Goal: Task Accomplishment & Management: Complete application form

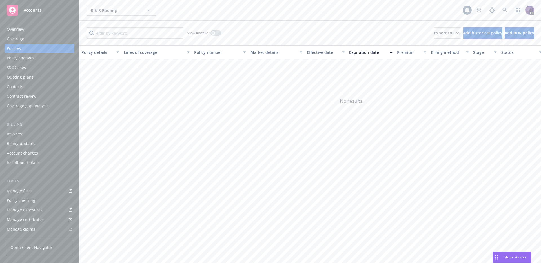
click at [52, 23] on div "Overview Coverage Policies Policy changes SSC Cases Quoting plans Contacts Cont…" at bounding box center [39, 140] width 79 height 245
click at [50, 27] on div "Overview" at bounding box center [39, 29] width 65 height 9
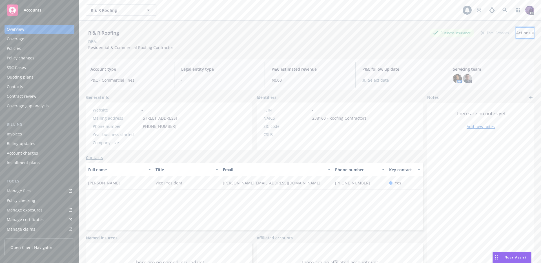
click at [516, 33] on div "Actions" at bounding box center [525, 33] width 18 height 11
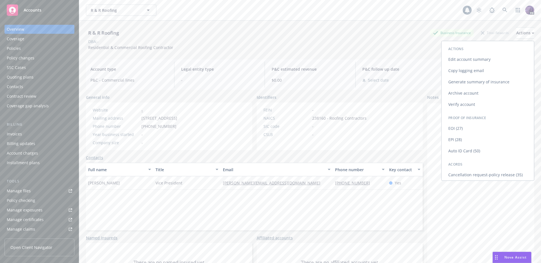
click at [494, 73] on link "Copy logging email" at bounding box center [487, 70] width 92 height 11
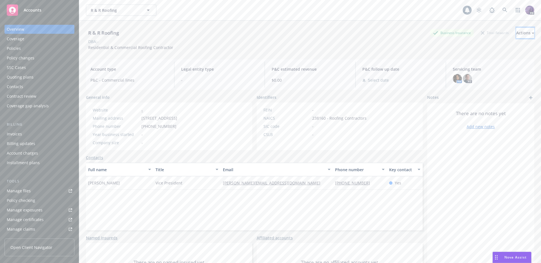
click at [516, 36] on div "Actions" at bounding box center [525, 33] width 18 height 11
click at [490, 69] on link "Copy logging email" at bounding box center [487, 70] width 92 height 11
click at [41, 79] on div "Quoting plans" at bounding box center [39, 77] width 65 height 9
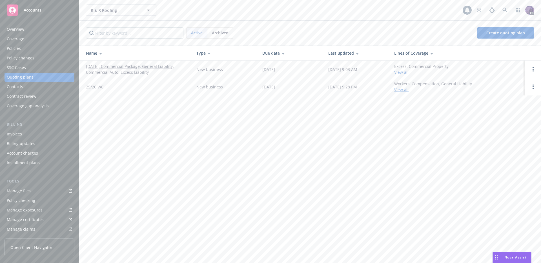
click at [146, 70] on link "09/05/2025: Commercial Package, General Liability, Commercial Auto, Excess Liab…" at bounding box center [136, 69] width 101 height 12
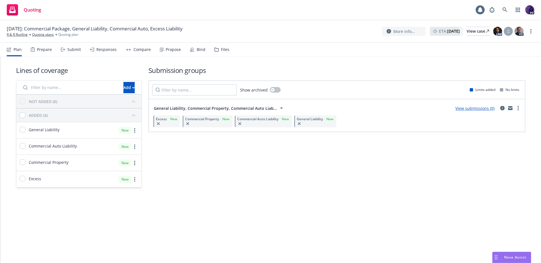
click at [458, 110] on link "View submissions (0)" at bounding box center [474, 108] width 39 height 5
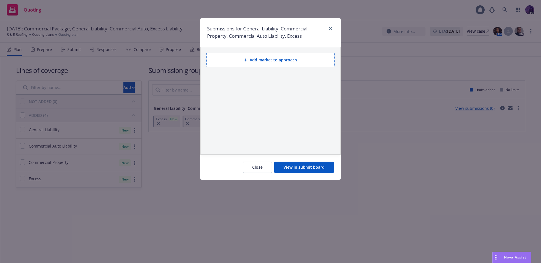
click at [270, 59] on button "Add market to approach" at bounding box center [270, 60] width 128 height 14
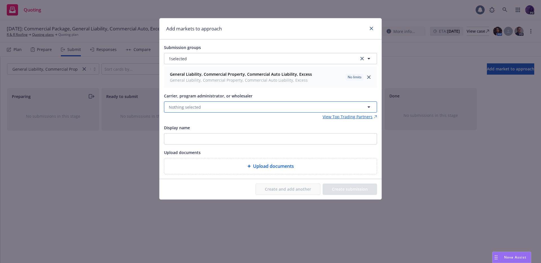
click at [219, 106] on button "Nothing selected" at bounding box center [270, 106] width 213 height 11
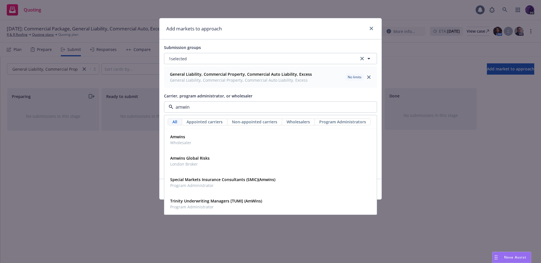
type input "amwins"
click at [230, 146] on div "Amwins Wholesaler" at bounding box center [270, 140] width 205 height 14
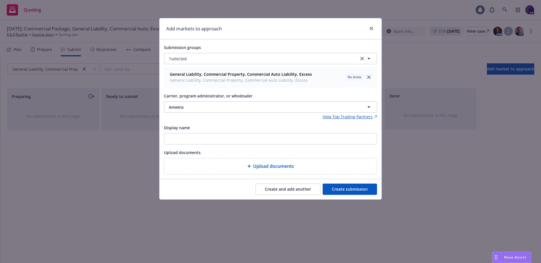
drag, startPoint x: 267, startPoint y: 187, endPoint x: 259, endPoint y: 165, distance: 23.5
click at [267, 187] on button "Create and add another" at bounding box center [288, 189] width 65 height 11
click at [235, 109] on button "Nothing selected" at bounding box center [270, 106] width 213 height 11
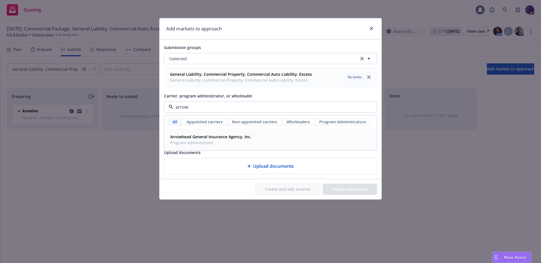
click at [231, 131] on div "Arrowhead General Insurance Agency, Inc. Program Administrator" at bounding box center [271, 139] width 212 height 21
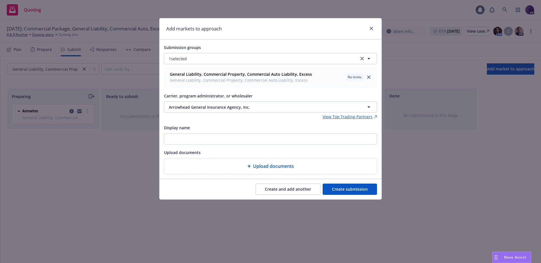
click at [267, 186] on button "Create and add another" at bounding box center [288, 189] width 65 height 11
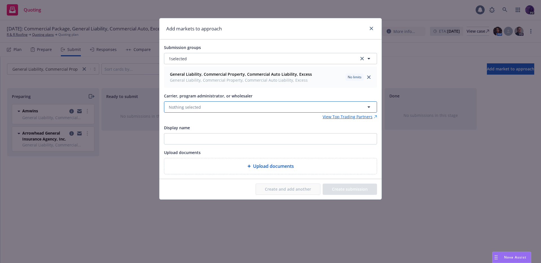
click at [197, 107] on span "Nothing selected" at bounding box center [185, 107] width 32 height 6
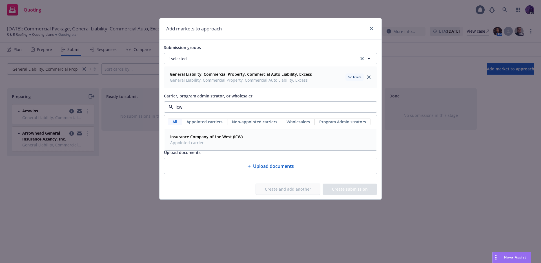
drag, startPoint x: 200, startPoint y: 140, endPoint x: 200, endPoint y: 136, distance: 4.0
click at [201, 140] on span "Appointed carrier" at bounding box center [206, 143] width 72 height 6
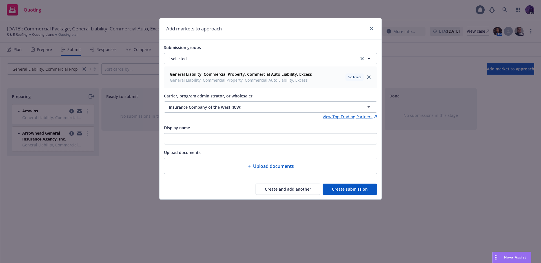
click at [290, 190] on button "Create and add another" at bounding box center [288, 189] width 65 height 11
click at [221, 107] on button "Nothing selected" at bounding box center [270, 106] width 213 height 11
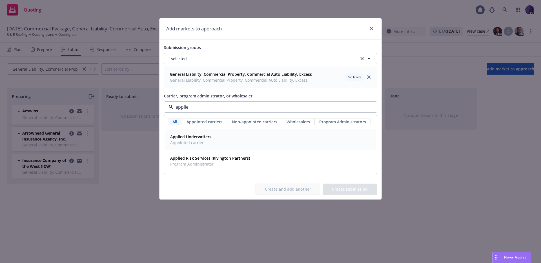
click at [211, 136] on div "Applied Underwriters Appointed carrier" at bounding box center [190, 140] width 45 height 14
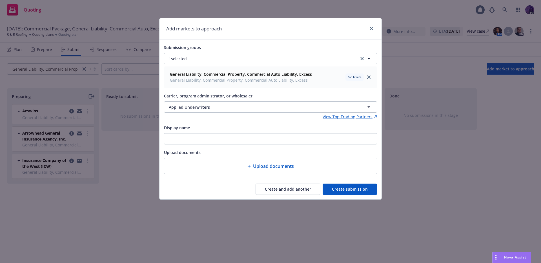
click at [273, 188] on button "Create and add another" at bounding box center [288, 189] width 65 height 11
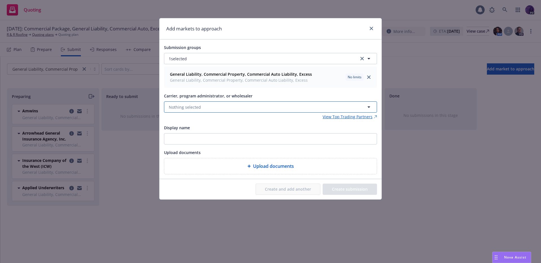
click at [204, 105] on button "Nothing selected" at bounding box center [270, 106] width 213 height 11
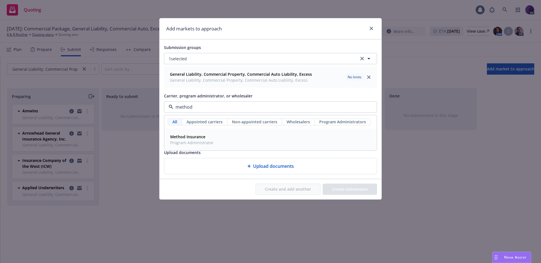
click at [205, 136] on span "Method Insurance" at bounding box center [191, 137] width 43 height 6
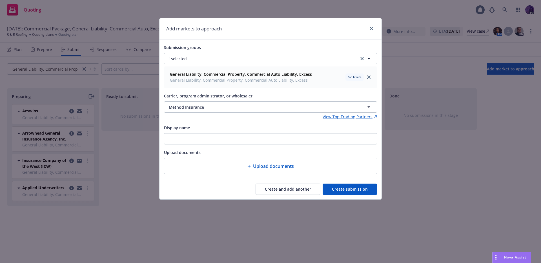
click at [276, 188] on button "Create and add another" at bounding box center [288, 189] width 65 height 11
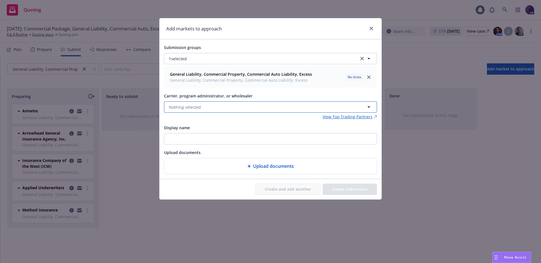
click at [209, 110] on button "Nothing selected" at bounding box center [270, 106] width 213 height 11
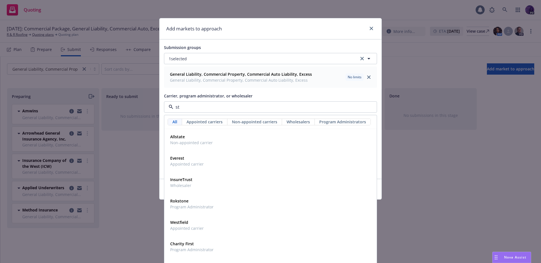
type input "s"
type input "c"
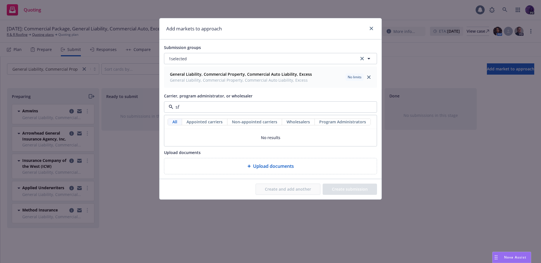
type input "s"
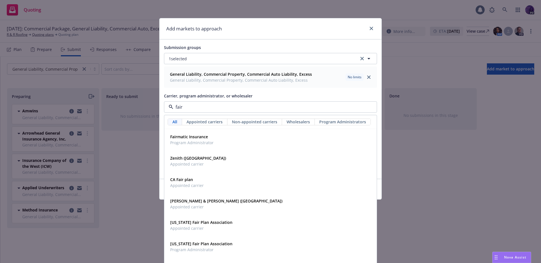
type input "fair"
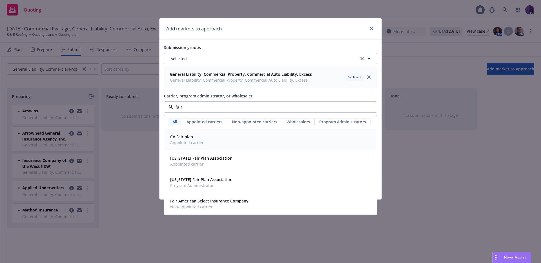
click at [208, 133] on div "CA Fair plan Appointed carrier" at bounding box center [270, 140] width 205 height 14
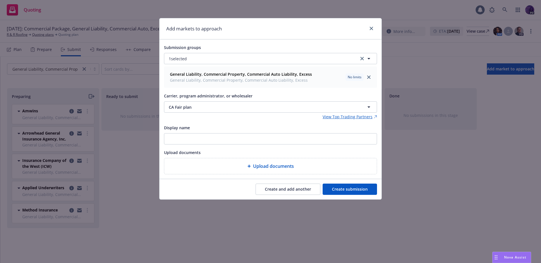
click at [337, 187] on button "Create submission" at bounding box center [350, 189] width 54 height 11
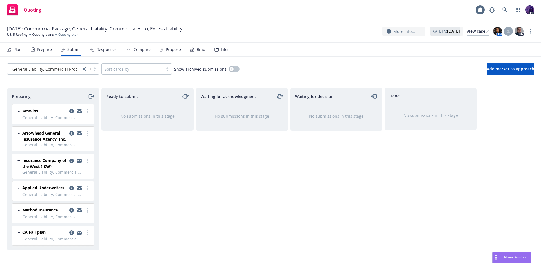
click at [93, 96] on icon "moveRight" at bounding box center [92, 96] width 3 height 0
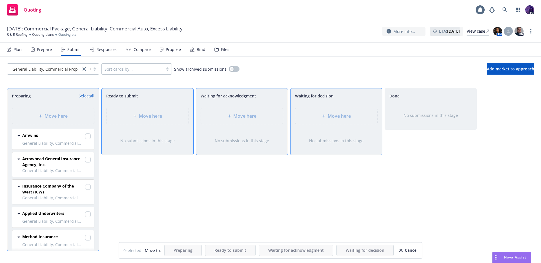
click at [92, 99] on div "Preparing Select all" at bounding box center [53, 95] width 92 height 15
click at [91, 97] on link "Select all" at bounding box center [87, 96] width 16 height 6
checkbox input "true"
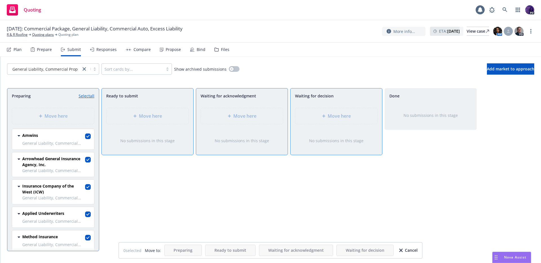
checkbox input "true"
click at [328, 119] on div "Move here" at bounding box center [336, 116] width 82 height 16
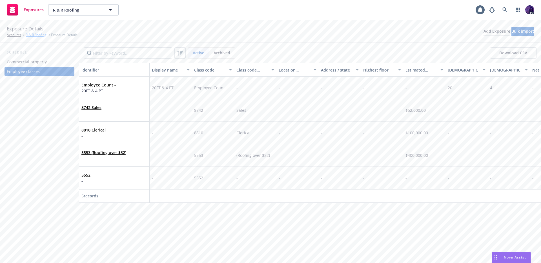
click at [34, 34] on link "R & R Roofing" at bounding box center [36, 34] width 21 height 5
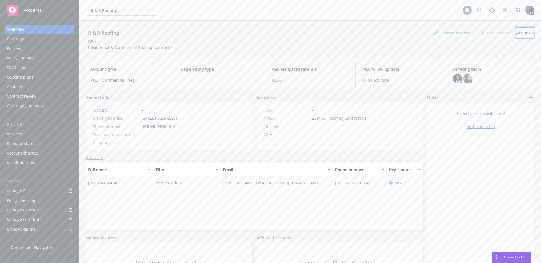
click at [532, 32] on icon "button" at bounding box center [533, 33] width 3 height 2
click at [485, 67] on link "Copy logging email" at bounding box center [487, 70] width 92 height 11
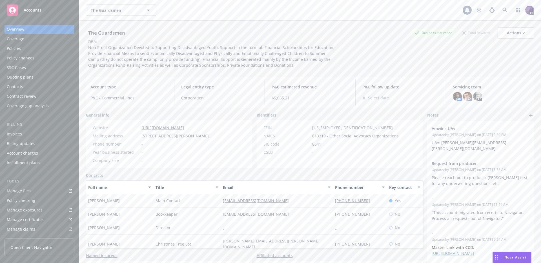
click at [56, 60] on div "Policy changes" at bounding box center [39, 58] width 65 height 9
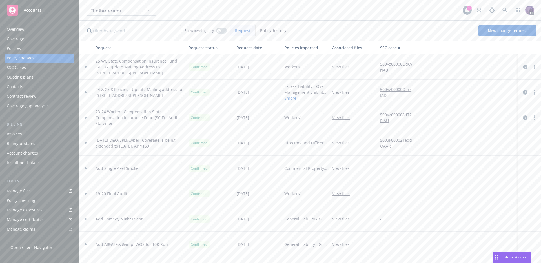
click at [38, 31] on div "Overview" at bounding box center [39, 29] width 65 height 9
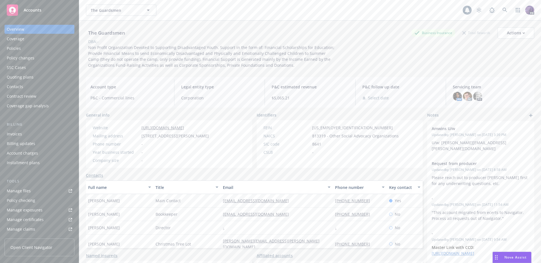
click at [43, 56] on div "Policy changes" at bounding box center [39, 58] width 65 height 9
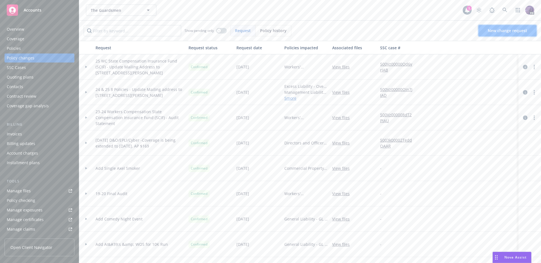
click at [515, 34] on link "New change request" at bounding box center [507, 30] width 58 height 11
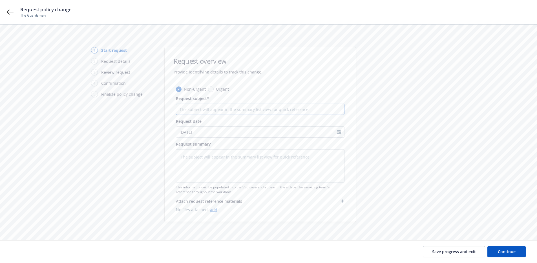
click at [217, 107] on input "Request subject*" at bounding box center [260, 109] width 168 height 11
click at [216, 110] on input "Request subject*" at bounding box center [260, 109] width 168 height 11
paste input "Event Coverage - Music City SF 9/6/25"
type textarea "x"
type input "Event Coverage - Music City SF 9/6/25"
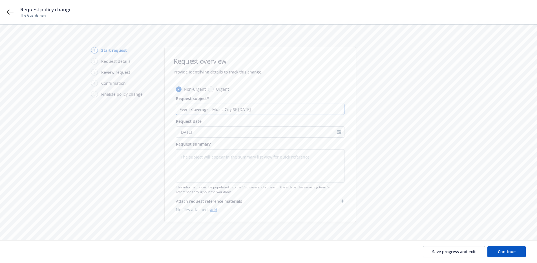
click at [182, 111] on input "Event Coverage - Music City SF 9/6/25" at bounding box center [260, 109] width 168 height 11
type textarea "x"
type input "+Event Coverage - Music City SF 9/6/25"
click at [339, 132] on icon "Calendar" at bounding box center [339, 132] width 4 height 5
select select "8"
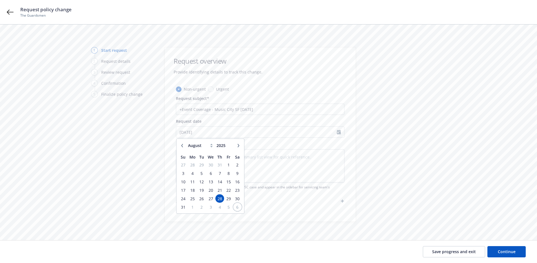
click at [237, 206] on span "6" at bounding box center [238, 207] width 8 height 7
type textarea "x"
type input "09/06/2025"
click at [264, 110] on input "+Event Coverage - Music City SF 9/6/25" at bounding box center [260, 109] width 168 height 11
type textarea "x"
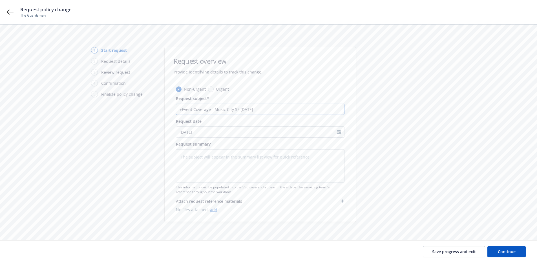
type input "+Event Coverage - Music City SF 9/6/25-"
type textarea "x"
type input "+Event Coverage - Music City SF 9/6/25-9"
type textarea "x"
type input "+Event Coverage - Music City SF 9/6/25-9/"
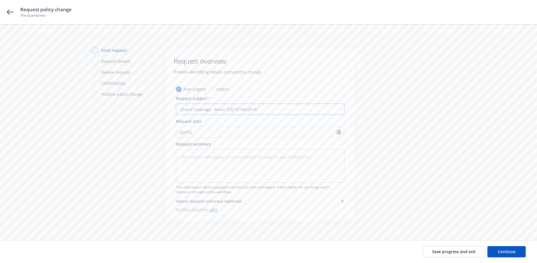
type textarea "x"
type input "+Event Coverage - Music City SF 9/6/25-9/7"
type textarea "x"
type input "+Event Coverage - Music City SF 9/6/25-9/7/"
type textarea "x"
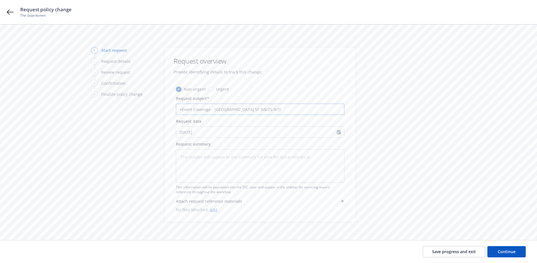
type input "+Event Coverage - Music City SF 9/6/25-9/7/2"
type textarea "x"
type input "+Event Coverage - Music City SF 9/6/25-9/7/25"
click at [253, 109] on input "+Event Coverage - Music City SF 9/6/25-9/7/25" at bounding box center [260, 109] width 168 height 11
type textarea "x"
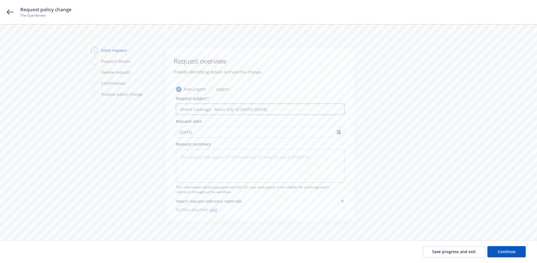
type input "+Event Coverage - Music City SF 9/6/25- 9/7/25"
click at [251, 109] on input "+Event Coverage - Music City SF 9/6/25- 9/7/25" at bounding box center [260, 109] width 168 height 11
type textarea "x"
drag, startPoint x: 287, startPoint y: 111, endPoint x: 173, endPoint y: 109, distance: 113.6
click at [173, 109] on div "Non-urgent Urgent Request subject* +Event Coverage - Music City SF 9/6/25 - 9/7…" at bounding box center [260, 154] width 191 height 136
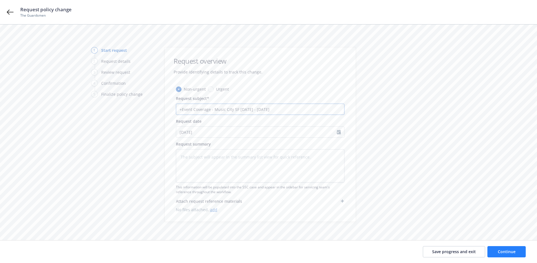
type input "+Event Coverage - Music City SF 9/6/25 - 9/7/25"
click at [503, 254] on span "Continue" at bounding box center [507, 251] width 18 height 5
type textarea "x"
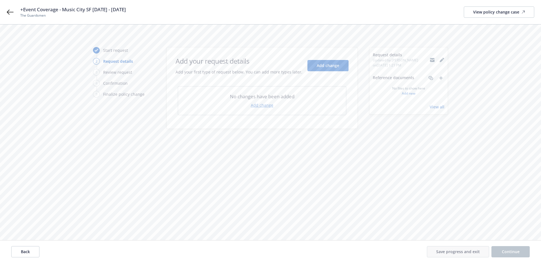
click at [262, 106] on link "Add change" at bounding box center [262, 105] width 23 height 6
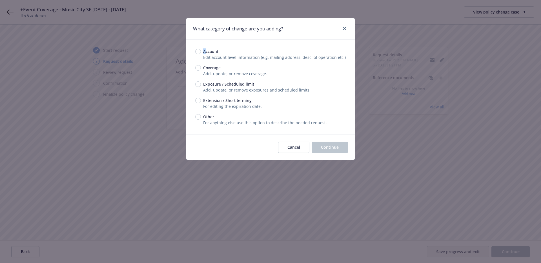
click at [205, 53] on span "Account" at bounding box center [209, 51] width 17 height 6
click at [202, 53] on span "Account" at bounding box center [209, 51] width 17 height 6
click at [201, 53] on input "Account" at bounding box center [198, 52] width 6 height 6
radio input "true"
click at [201, 69] on span "Coverage" at bounding box center [211, 68] width 20 height 6
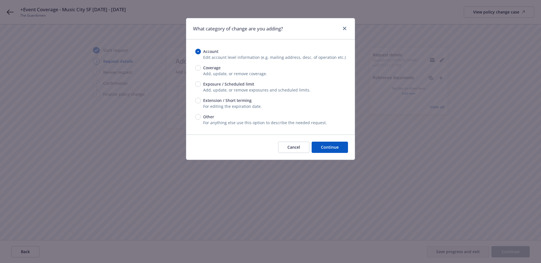
click at [201, 69] on input "Coverage" at bounding box center [198, 68] width 6 height 6
radio input "true"
click at [329, 152] on button "Continue" at bounding box center [330, 147] width 36 height 11
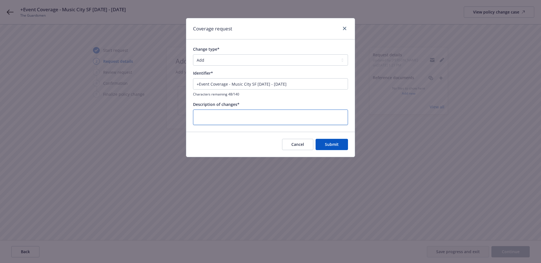
click at [315, 121] on textarea at bounding box center [270, 117] width 155 height 15
type textarea "x"
type textarea "+"
type textarea "x"
type textarea "+e"
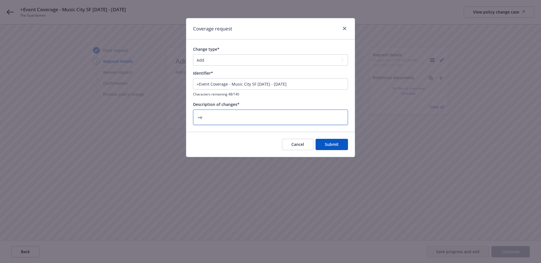
type textarea "x"
type textarea "+ev"
type textarea "x"
type textarea "+eve"
type textarea "x"
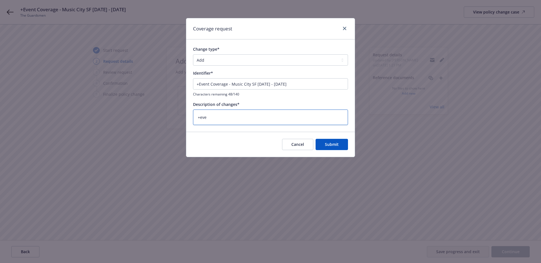
type textarea "+even"
type textarea "x"
type textarea "+event"
type textarea "x"
type textarea "+event"
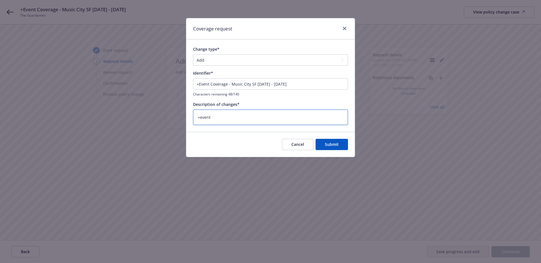
type textarea "x"
type textarea "+event &"
type textarea "x"
type textarea "+event &"
type textarea "x"
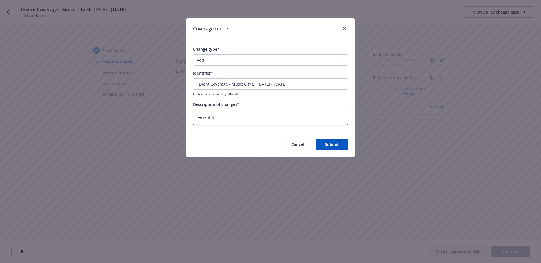
type textarea "+event & +"
type textarea "x"
type textarea "+event & +"
type textarea "x"
type textarea "+event & + A"
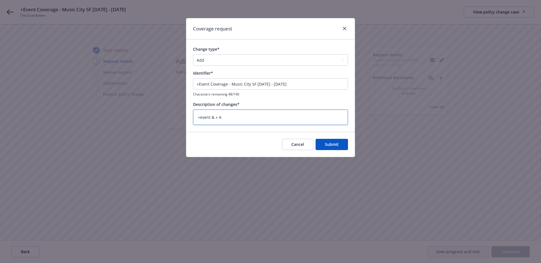
type textarea "x"
type textarea "+event & + AI"
type textarea "x"
type textarea "+event & + AI"
paste textarea "Music City Hotel, LP 1353 Bush St. San Francisco, CA 94109"
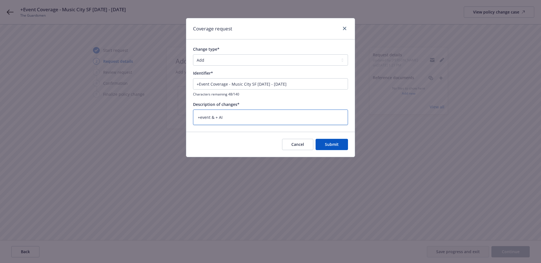
type textarea "x"
type textarea "+event & + AI Music City Hotel, LP 1353 Bush St. San Francisco, CA 94109"
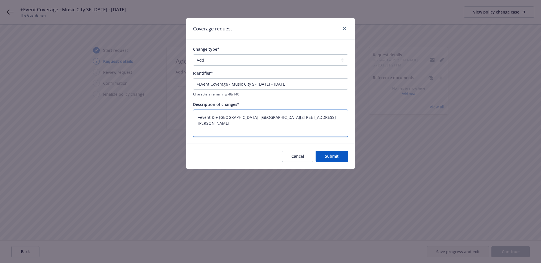
click at [224, 117] on textarea "+event & + AI Music City Hotel, LP 1353 Bush St. San Francisco, CA 94109" at bounding box center [270, 123] width 155 height 27
type textarea "x"
type textarea "+event & + AI iMusic City Hotel, LP 1353 Bush St. San Francisco, CA 94109"
type textarea "x"
type textarea "+event & + AI inMusic City Hotel, LP 1353 Bush St. San Francisco, CA 94109"
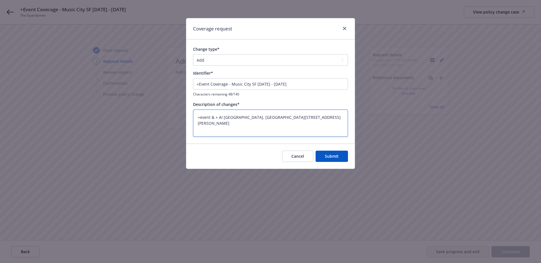
type textarea "x"
type textarea "+event & + AI in Music City Hotel, LP 1353 Bush St. San Francisco, CA 94109"
type textarea "x"
type textarea "+event & + AI in fMusic City Hotel, LP 1353 Bush St. San Francisco, CA 94109"
type textarea "x"
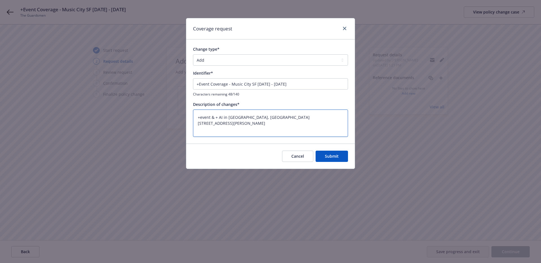
type textarea "+event & + AI in faMusic City Hotel, LP 1353 Bush St. San Francisco, CA 94109"
type textarea "x"
type textarea "+event & + AI in favMusic City Hotel, LP 1353 Bush St. San Francisco, CA 94109"
type textarea "x"
type textarea "+event & + AI in favoMusic City Hotel, LP 1353 Bush St. San Francisco, CA 94109"
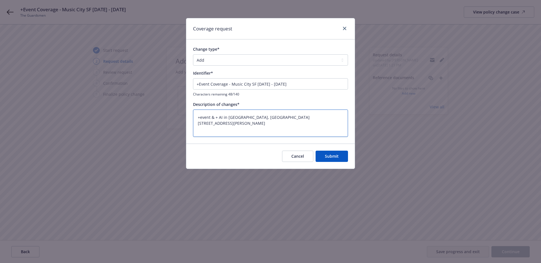
type textarea "x"
type textarea "+event & + AI in favorMusic City Hotel, LP 1353 Bush St. San Francisco, CA 94109"
type textarea "x"
type textarea "+event & + AI in favor Music City Hotel, LP 1353 Bush St. San Francisco, CA 941…"
type textarea "x"
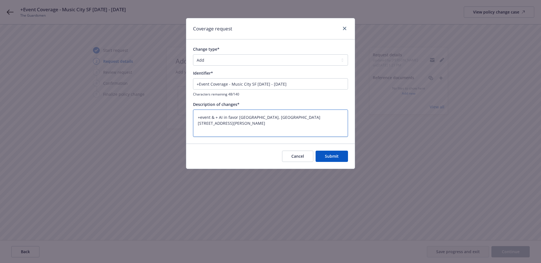
type textarea "+event & + AI in favor oMusic City Hotel, LP 1353 Bush St. San Francisco, CA 94…"
type textarea "x"
type textarea "+event & + AI in favor ofMusic City Hotel, LP 1353 Bush St. San Francisco, CA 9…"
type textarea "x"
type textarea "+event & + AI in favor of Music City Hotel, LP 1353 Bush St. San Francisco, CA …"
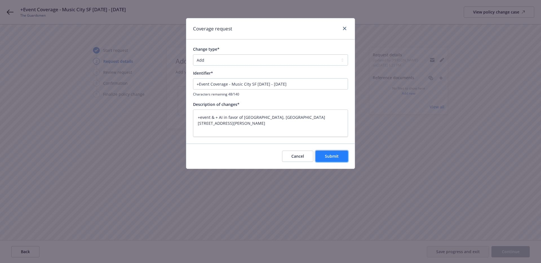
click at [338, 156] on span "Submit" at bounding box center [332, 156] width 14 height 5
type textarea "x"
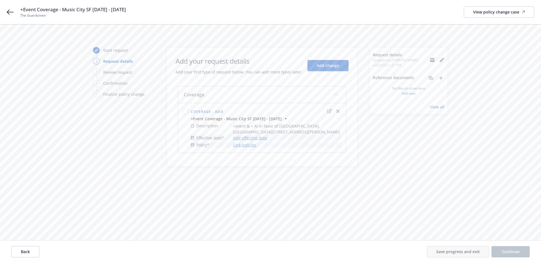
click at [249, 141] on link "Add effective date" at bounding box center [250, 138] width 34 height 6
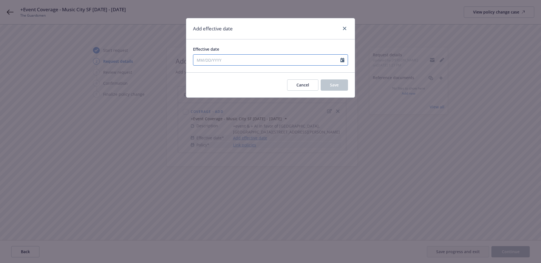
select select "8"
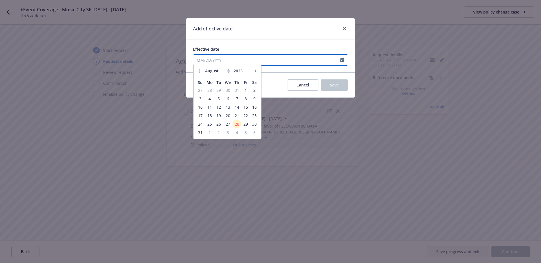
click at [250, 62] on input "Effective date" at bounding box center [266, 60] width 147 height 11
click at [254, 134] on span "6" at bounding box center [255, 135] width 8 height 7
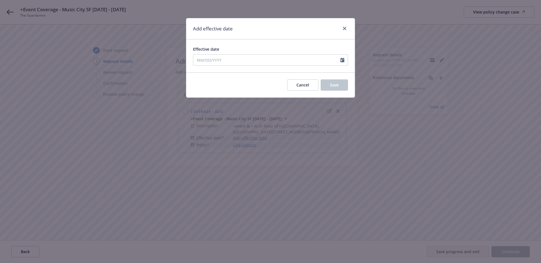
type input "09/06/2025"
click at [328, 86] on button "Save" at bounding box center [334, 84] width 27 height 11
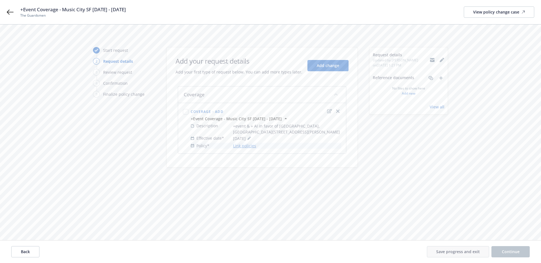
click at [245, 149] on link "Link policies" at bounding box center [244, 146] width 23 height 6
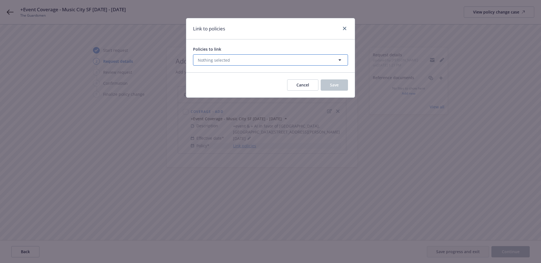
click at [223, 59] on span "Nothing selected" at bounding box center [214, 60] width 32 height 6
select select "ACTIVE"
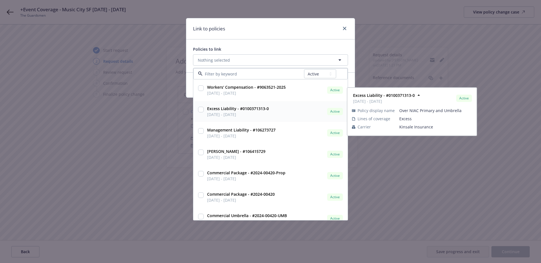
click at [201, 110] on input "checkbox" at bounding box center [201, 110] width 6 height 6
checkbox input "true"
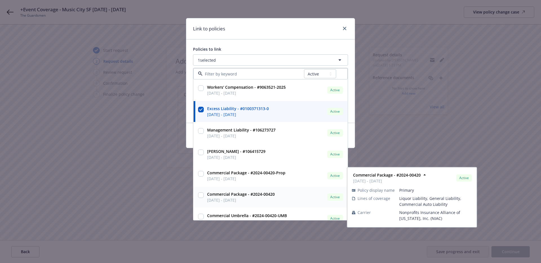
click at [200, 192] on div at bounding box center [201, 194] width 6 height 7
checkbox input "true"
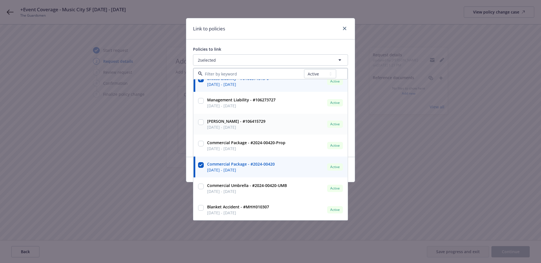
scroll to position [30, 0]
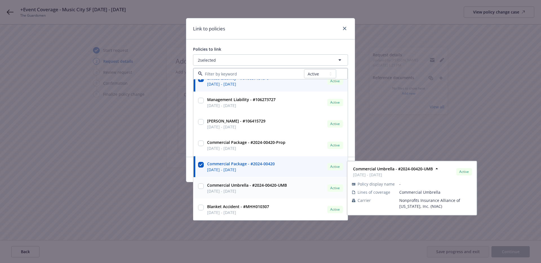
click at [203, 187] on input "checkbox" at bounding box center [201, 186] width 6 height 6
checkbox input "true"
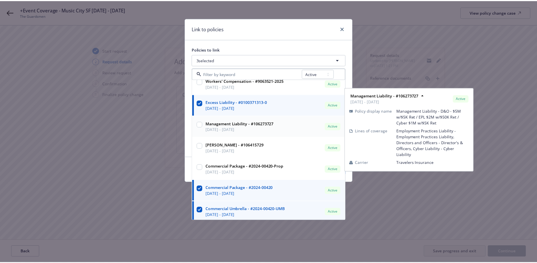
scroll to position [4, 0]
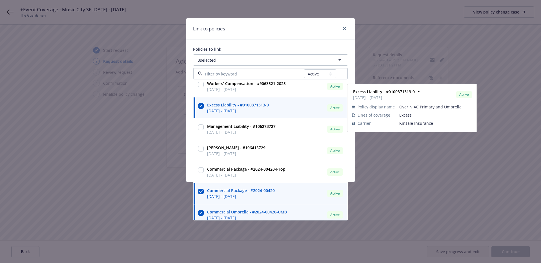
click at [199, 107] on input "checkbox" at bounding box center [201, 106] width 6 height 6
checkbox input "false"
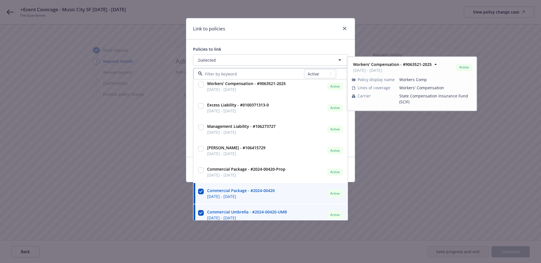
click at [258, 50] on div "Policies to link" at bounding box center [270, 49] width 155 height 6
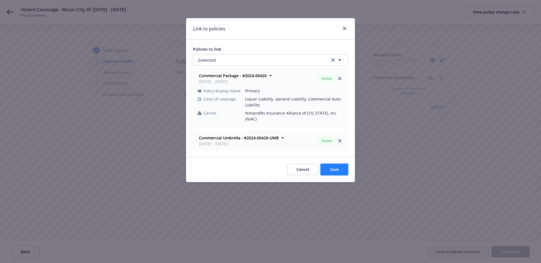
click at [327, 167] on button "Save" at bounding box center [334, 169] width 27 height 11
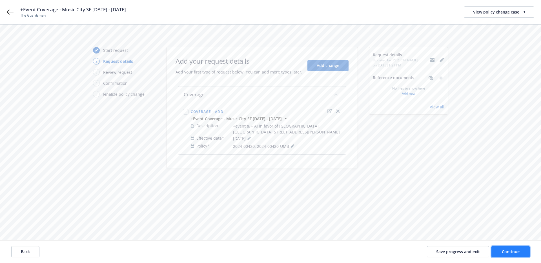
click at [510, 253] on span "Continue" at bounding box center [511, 251] width 18 height 5
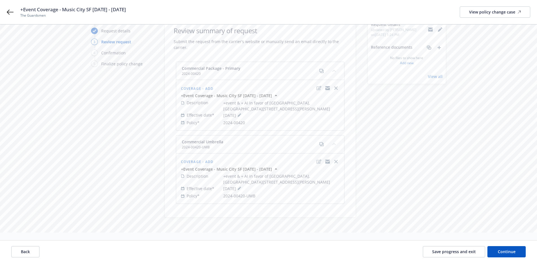
scroll to position [42, 0]
click at [502, 249] on span "Continue" at bounding box center [507, 251] width 18 height 5
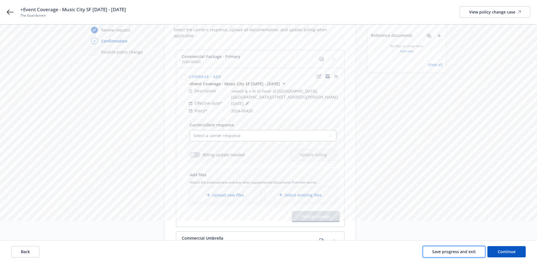
click at [443, 252] on span "Save progress and exit" at bounding box center [454, 251] width 44 height 5
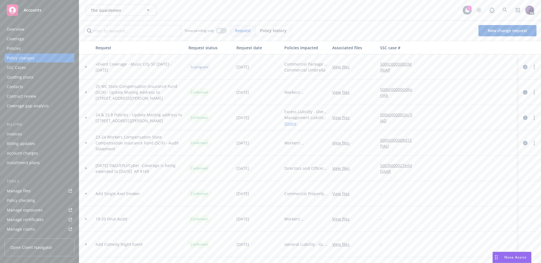
click at [27, 32] on div "Overview" at bounding box center [39, 29] width 65 height 9
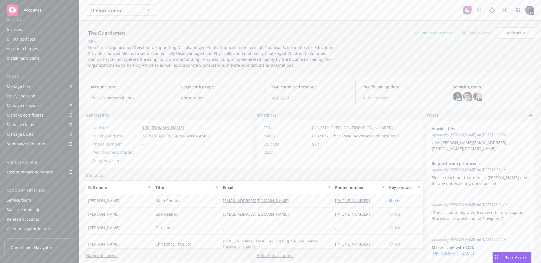
scroll to position [114, 0]
click at [28, 230] on div "Client access" at bounding box center [19, 229] width 25 height 9
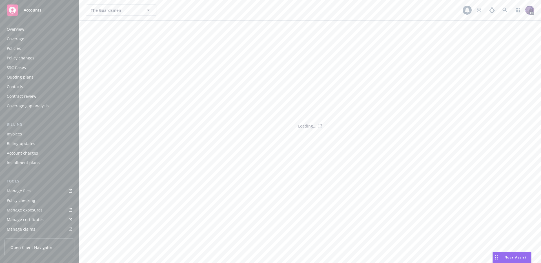
scroll to position [114, 0]
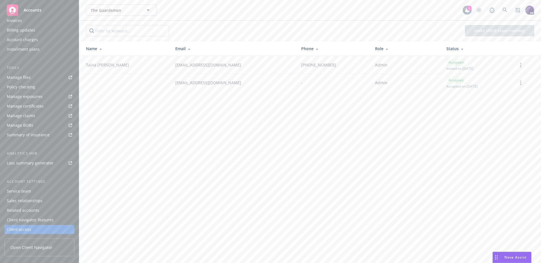
click at [42, 192] on div "Service team" at bounding box center [39, 191] width 65 height 9
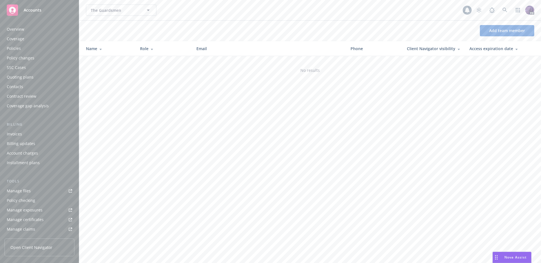
scroll to position [114, 0]
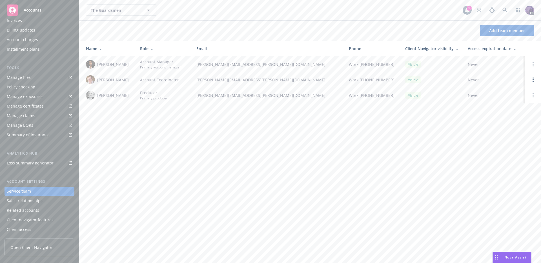
click at [40, 246] on span "Open Client Navigator" at bounding box center [31, 248] width 42 height 6
click at [45, 230] on div "Client access" at bounding box center [39, 229] width 65 height 9
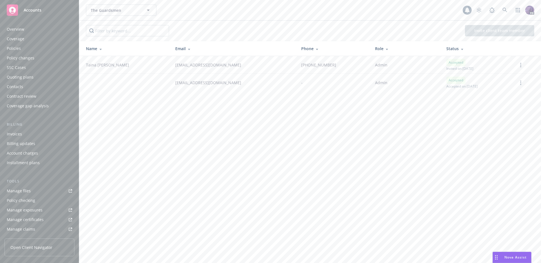
scroll to position [114, 0]
click at [57, 222] on div "Client navigator features" at bounding box center [39, 220] width 65 height 9
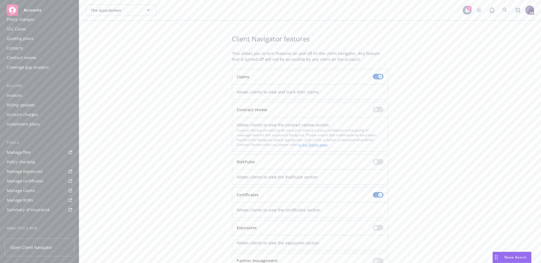
scroll to position [36, 0]
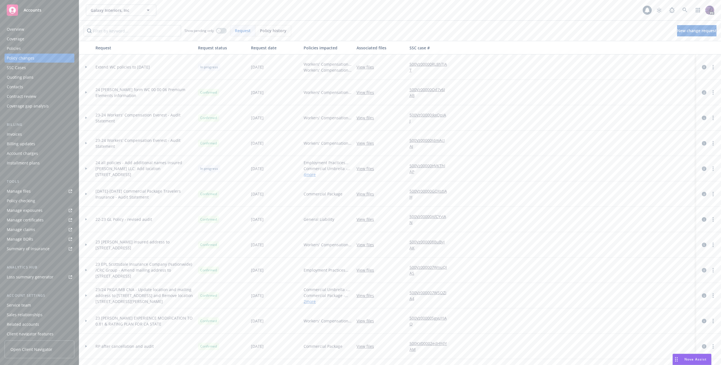
click at [88, 66] on div at bounding box center [86, 67] width 10 height 2
click at [711, 94] on link "more" at bounding box center [713, 92] width 7 height 7
click at [683, 127] on link "Edit policy change" at bounding box center [664, 126] width 97 height 11
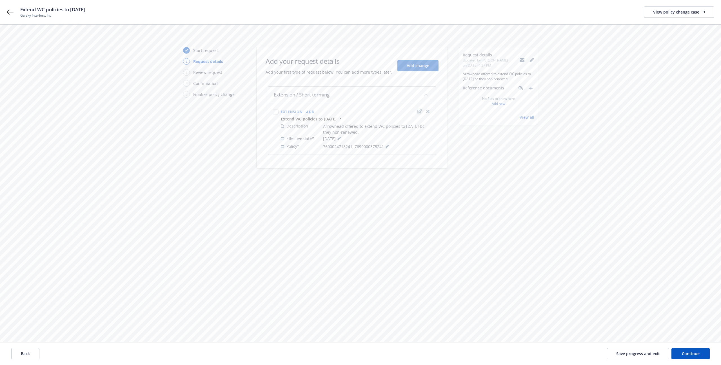
click at [420, 112] on icon "edit" at bounding box center [419, 111] width 5 height 5
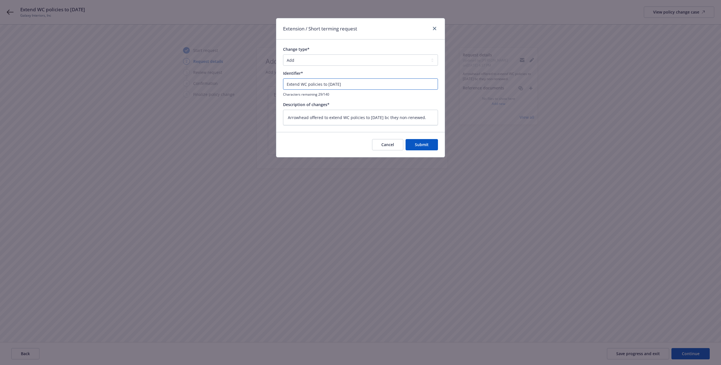
drag, startPoint x: 331, startPoint y: 85, endPoint x: 362, endPoint y: 85, distance: 30.4
click at [334, 85] on input "Extend WC policies to [DATE]" at bounding box center [360, 83] width 155 height 11
type input "Extend WC policies to [DATE]"
type textarea "x"
type input "Extend WC policies to [DATE]"
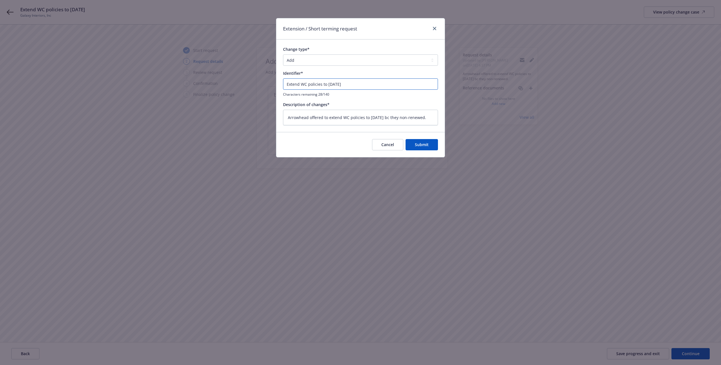
type textarea "x"
type input "Extend WC policies to 10//25"
type textarea "x"
type input "Extend WC policies to [DATE]"
type textarea "x"
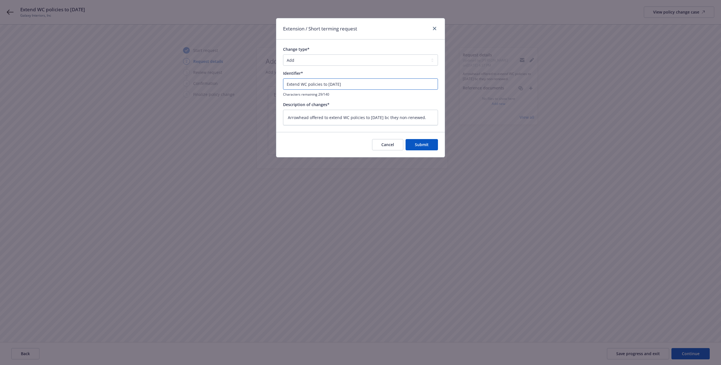
type input "Extend WC policies to [DATE]"
click at [373, 116] on textarea "Arrowhead offered to extend WC policies to [DATE] bc they non-renewed." at bounding box center [360, 117] width 155 height 15
type textarea "Arrowhead offered to extend WC policies to [DATE] bc they non-renewed."
type textarea "x"
type textarea "Arrowhead offered to extend WC policies to [DATE] bc they non-renewed."
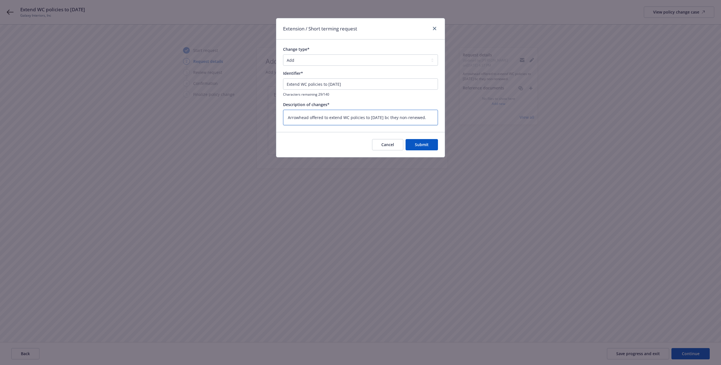
type textarea "x"
type textarea "Arrowhead offered to extend WC policies to 10//25 bc they non-renewed."
type textarea "x"
type textarea "Arrowhead offered to extend WC policies to [DATE] bc they non-renewed."
type textarea "x"
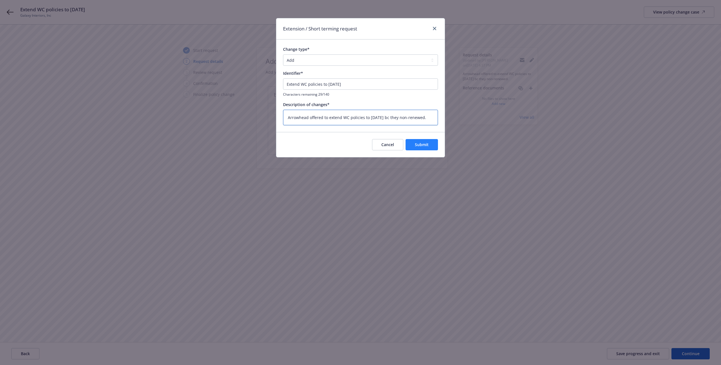
type textarea "Arrowhead offered to extend WC policies to [DATE] bc they non-renewed."
click at [415, 139] on button "Submit" at bounding box center [422, 144] width 32 height 11
type textarea "x"
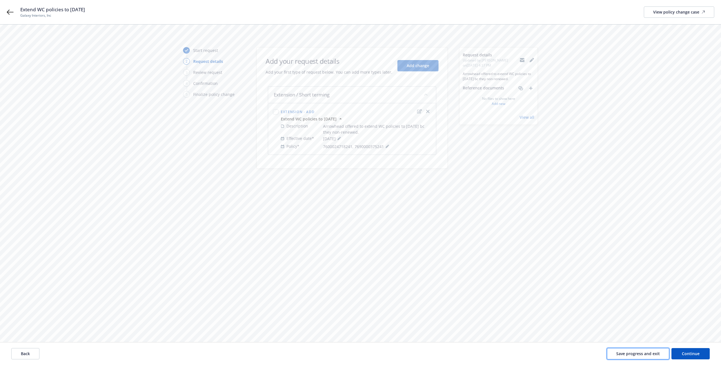
click at [627, 358] on button "Save progress and exit" at bounding box center [638, 353] width 62 height 11
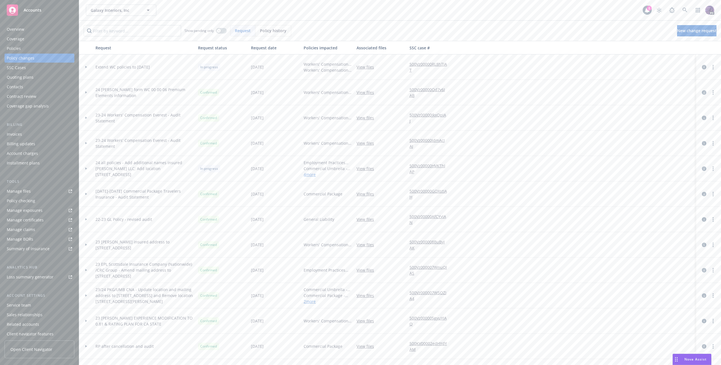
click at [39, 52] on div "Policies" at bounding box center [39, 48] width 65 height 9
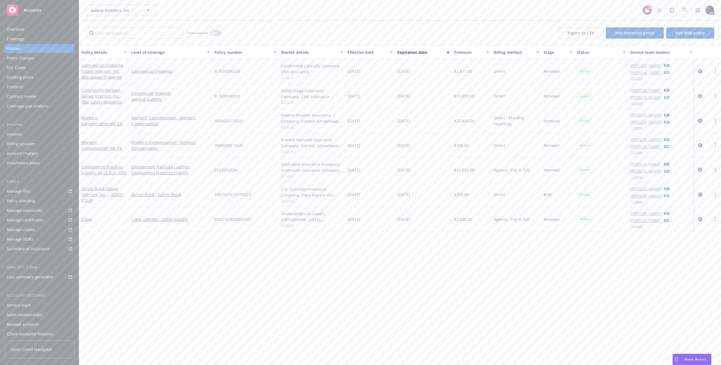
click at [700, 121] on icon "circleInformation" at bounding box center [700, 120] width 5 height 5
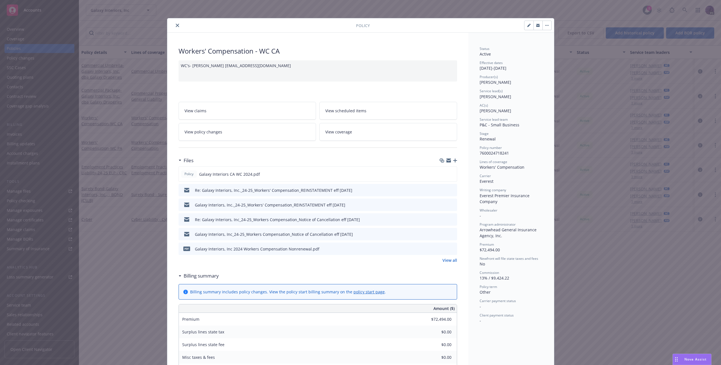
click at [528, 27] on icon "button" at bounding box center [528, 25] width 3 height 3
select select "RENEWAL"
select select "other"
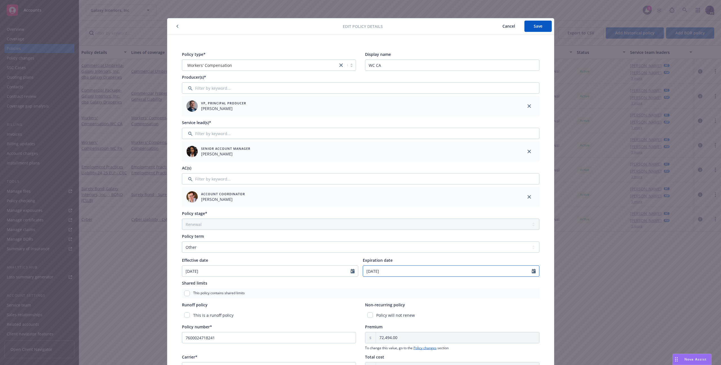
click at [532, 271] on icon "Calendar" at bounding box center [534, 270] width 4 height 5
click at [368, 279] on div "January February March April May June July August September October November [D…" at bounding box center [398, 315] width 68 height 75
drag, startPoint x: 367, startPoint y: 283, endPoint x: 367, endPoint y: 287, distance: 3.4
click at [368, 284] on icon "button" at bounding box center [369, 283] width 2 height 3
select select "10"
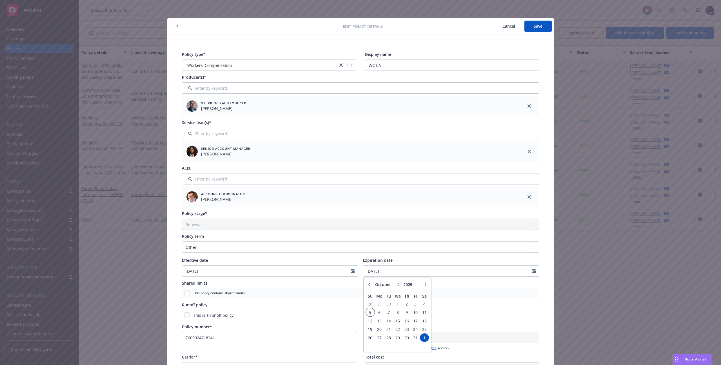
click at [367, 314] on span "5" at bounding box center [371, 311] width 8 height 7
type input "[DATE]"
click at [534, 25] on span "Save" at bounding box center [538, 25] width 9 height 5
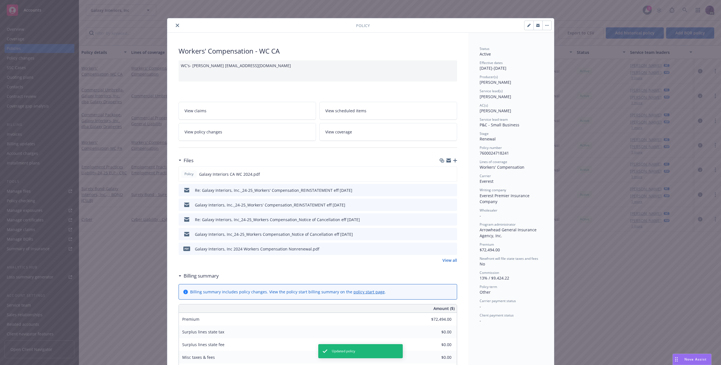
click at [176, 24] on icon "close" at bounding box center [177, 25] width 3 height 3
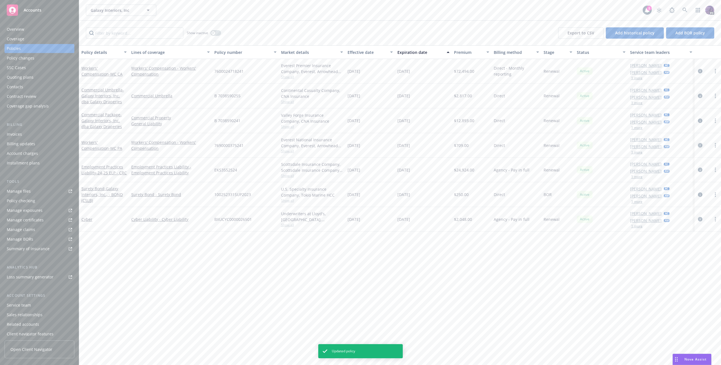
click at [700, 147] on icon "circleInformation" at bounding box center [700, 145] width 5 height 5
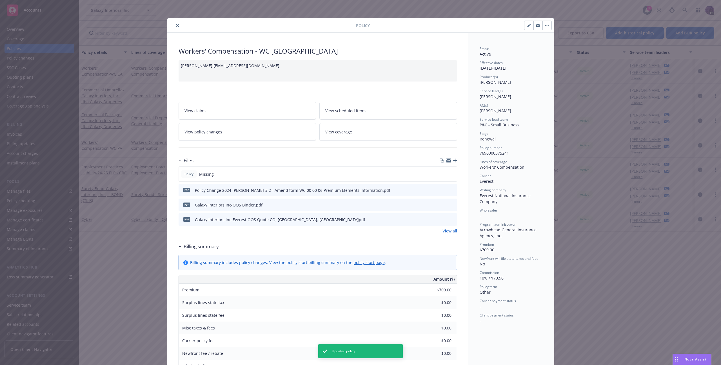
click at [525, 29] on button "button" at bounding box center [529, 25] width 9 height 9
select select "RENEWAL"
select select "other"
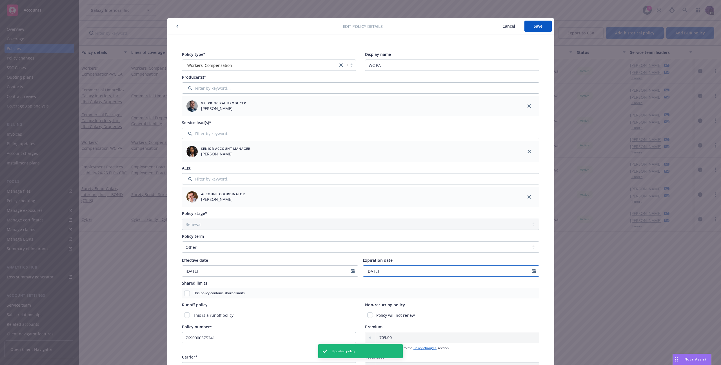
click at [532, 271] on icon "Calendar" at bounding box center [534, 270] width 4 height 5
click at [368, 283] on icon "button" at bounding box center [369, 284] width 3 height 3
select select "10"
click at [367, 313] on span "5" at bounding box center [371, 311] width 8 height 7
type input "[DATE]"
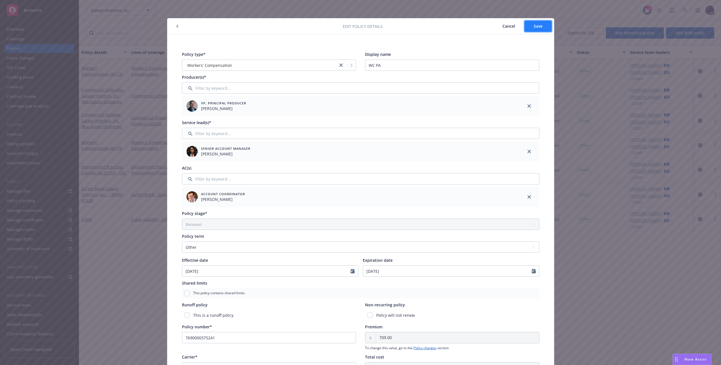
click at [537, 29] on button "Save" at bounding box center [538, 26] width 27 height 11
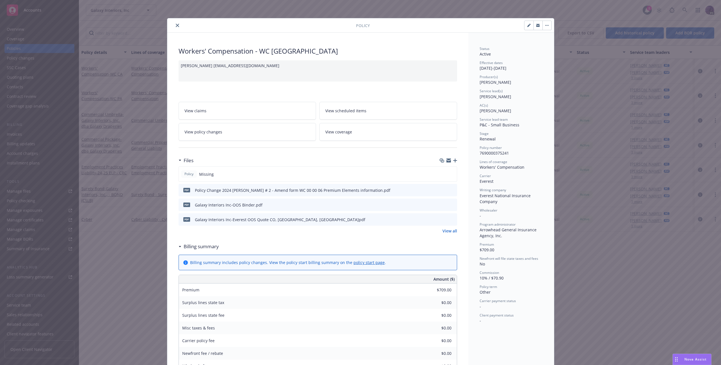
click at [176, 26] on icon "close" at bounding box center [177, 25] width 3 height 3
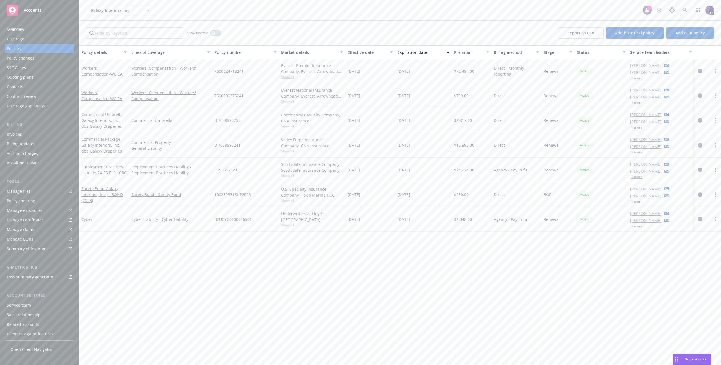
click at [56, 31] on div "Overview" at bounding box center [39, 29] width 65 height 9
click at [54, 32] on div "Overview" at bounding box center [39, 29] width 65 height 9
click at [40, 30] on div "Overview" at bounding box center [39, 29] width 65 height 9
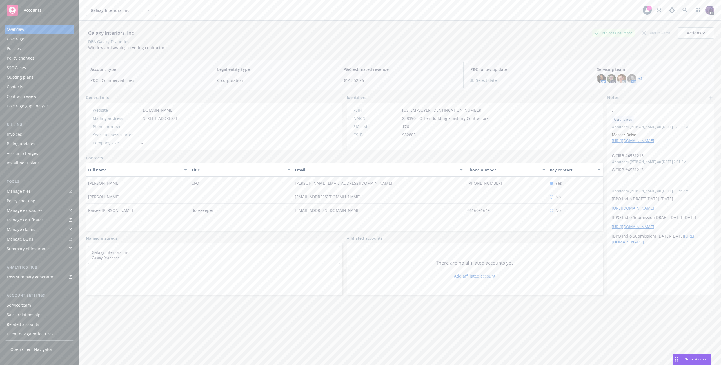
click at [714, 30] on div "Galaxy Interiors, Inc Business Insurance Total Rewards Actions DBA: Galaxy Drap…" at bounding box center [400, 203] width 642 height 365
click at [702, 32] on button "Actions" at bounding box center [696, 32] width 37 height 11
click at [670, 70] on link "Copy logging email" at bounding box center [668, 70] width 92 height 11
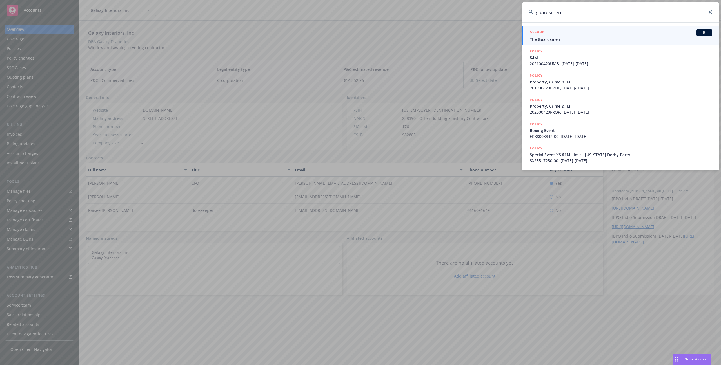
type input "guardsmen"
click at [550, 39] on span "The Guardsmen" at bounding box center [621, 39] width 183 height 6
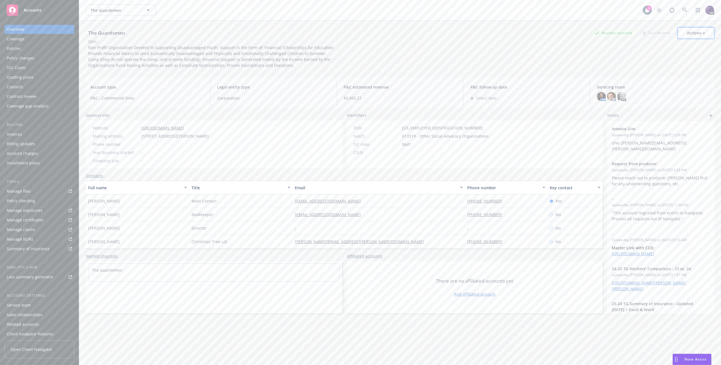
click at [698, 31] on div "Actions" at bounding box center [696, 33] width 18 height 11
drag, startPoint x: 667, startPoint y: 70, endPoint x: 671, endPoint y: 71, distance: 3.8
click at [667, 70] on link "Copy logging email" at bounding box center [668, 70] width 92 height 11
